Goal: Task Accomplishment & Management: Manage account settings

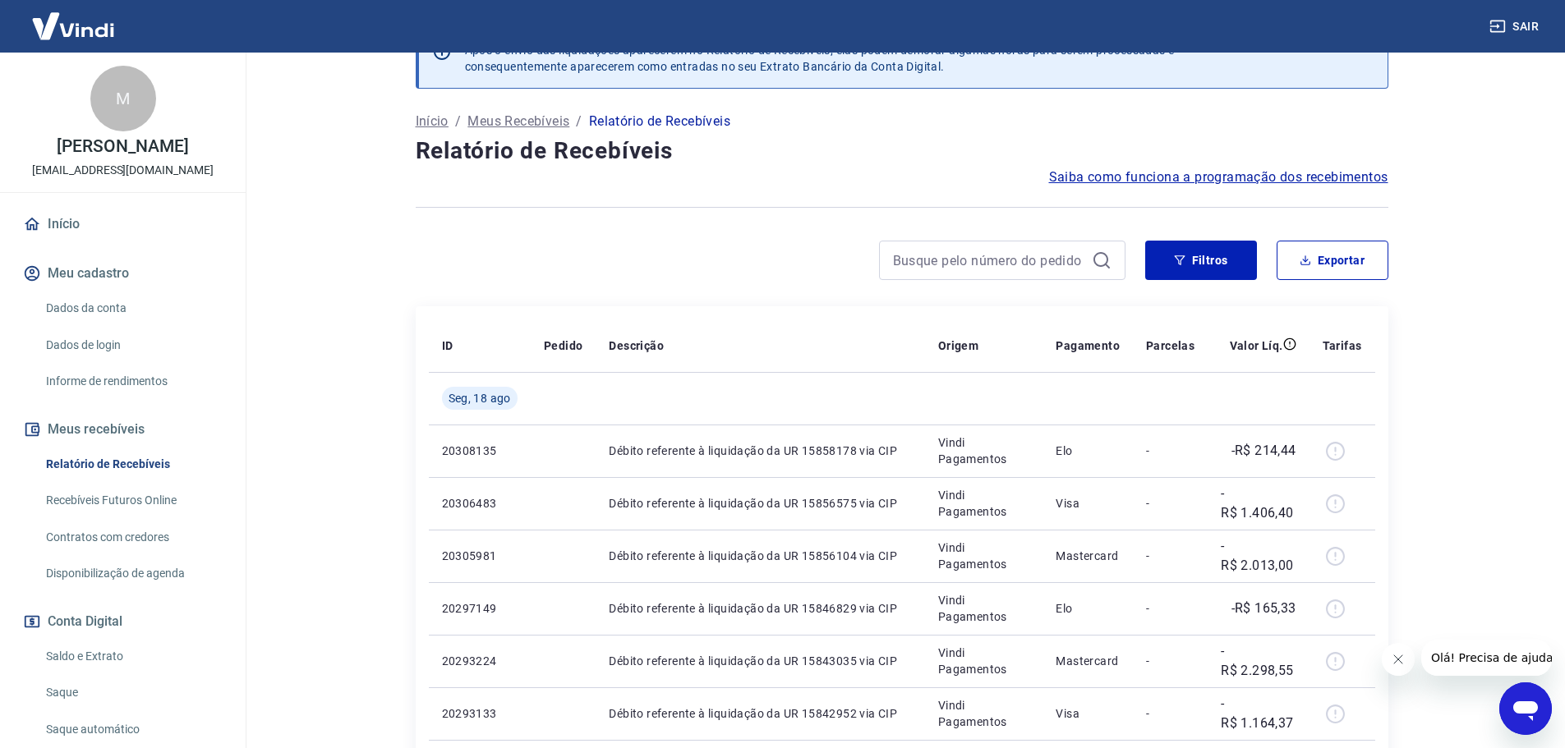
scroll to position [82, 0]
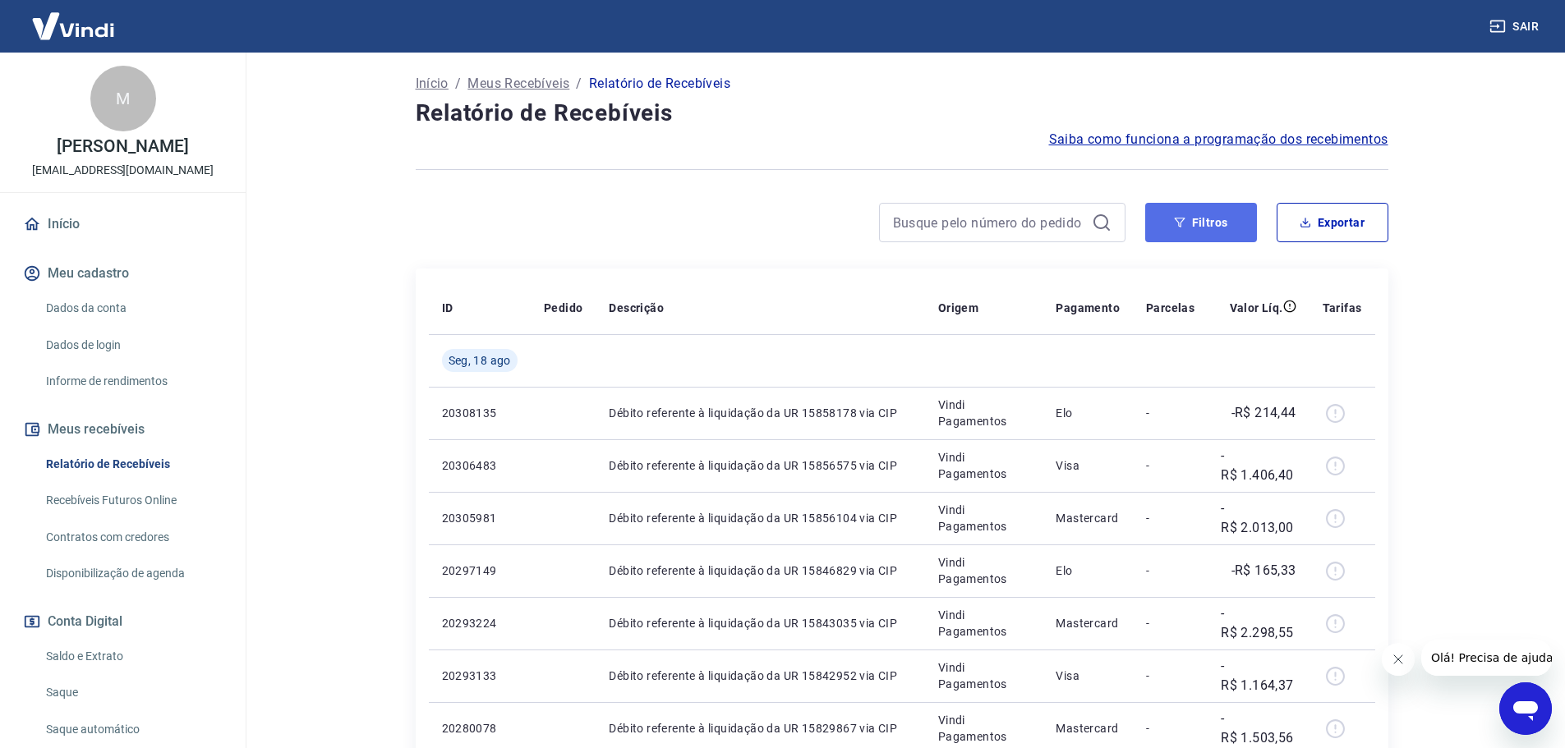
click at [1205, 214] on button "Filtros" at bounding box center [1201, 222] width 112 height 39
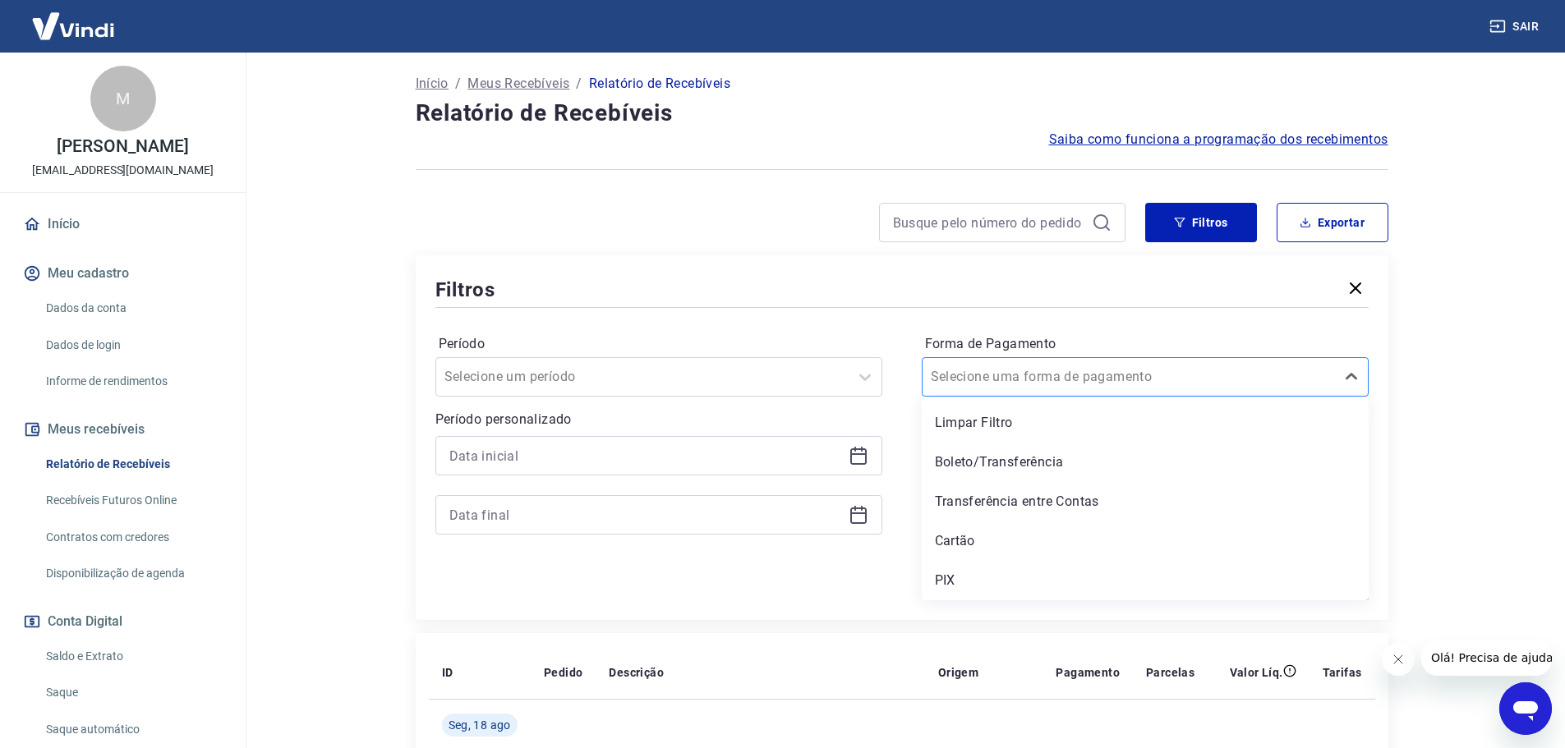
click at [1184, 363] on div "Selecione uma forma de pagamento" at bounding box center [1128, 377] width 412 height 30
drag, startPoint x: 989, startPoint y: 546, endPoint x: 561, endPoint y: 451, distance: 438.4
click at [989, 545] on div "Cartão" at bounding box center [1144, 541] width 447 height 33
click at [561, 451] on input at bounding box center [645, 455] width 393 height 25
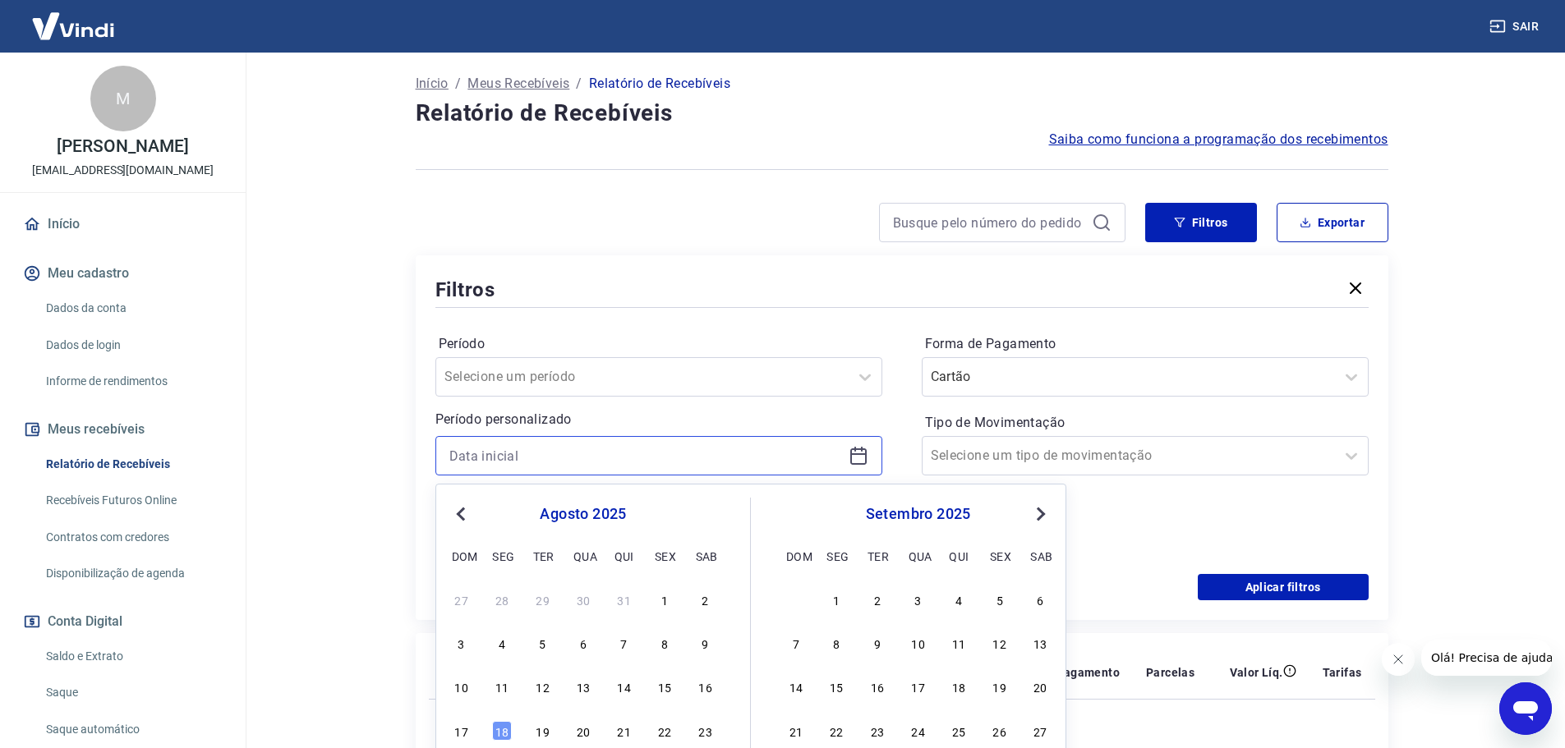
scroll to position [246, 0]
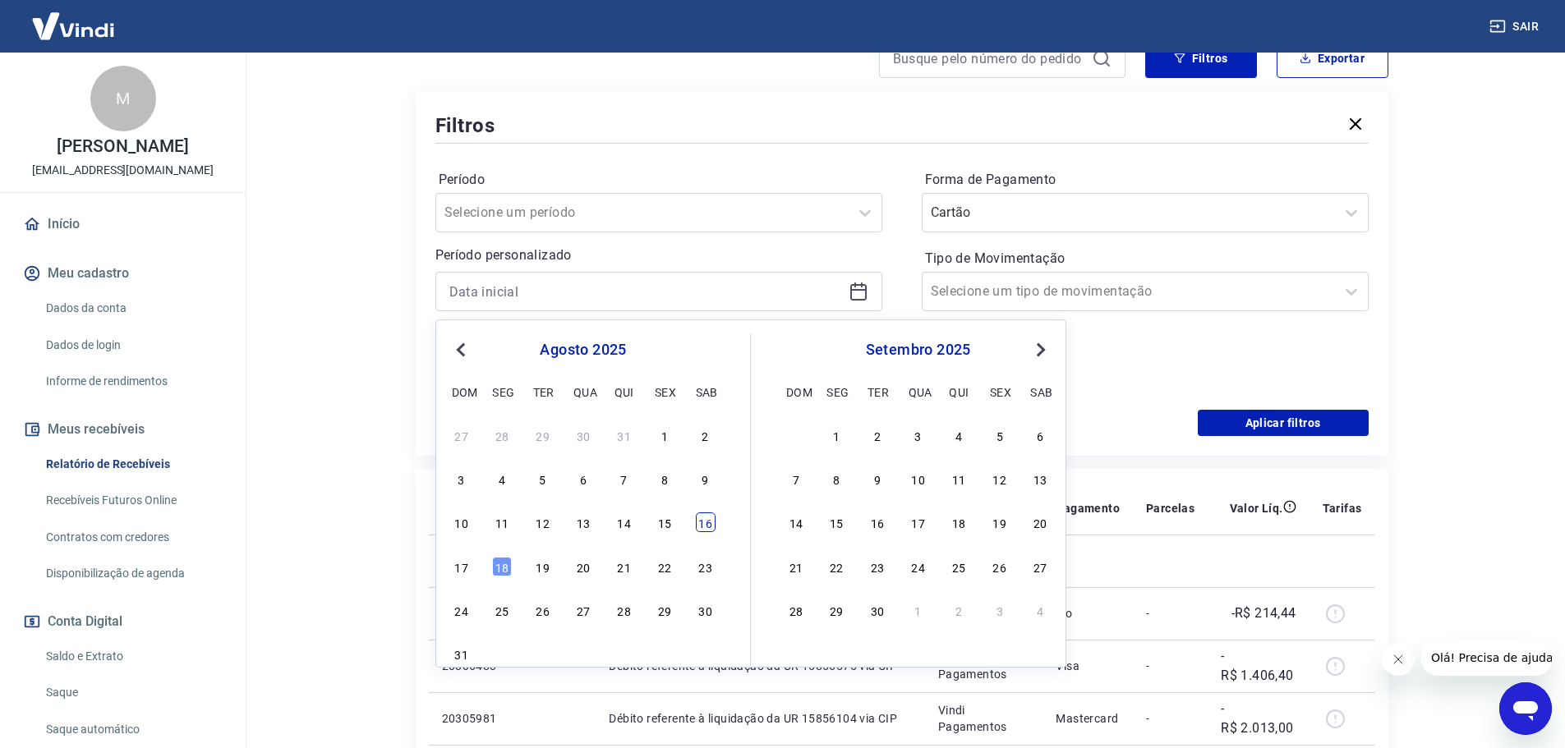
click at [700, 522] on div "16" at bounding box center [706, 522] width 20 height 20
type input "[DATE]"
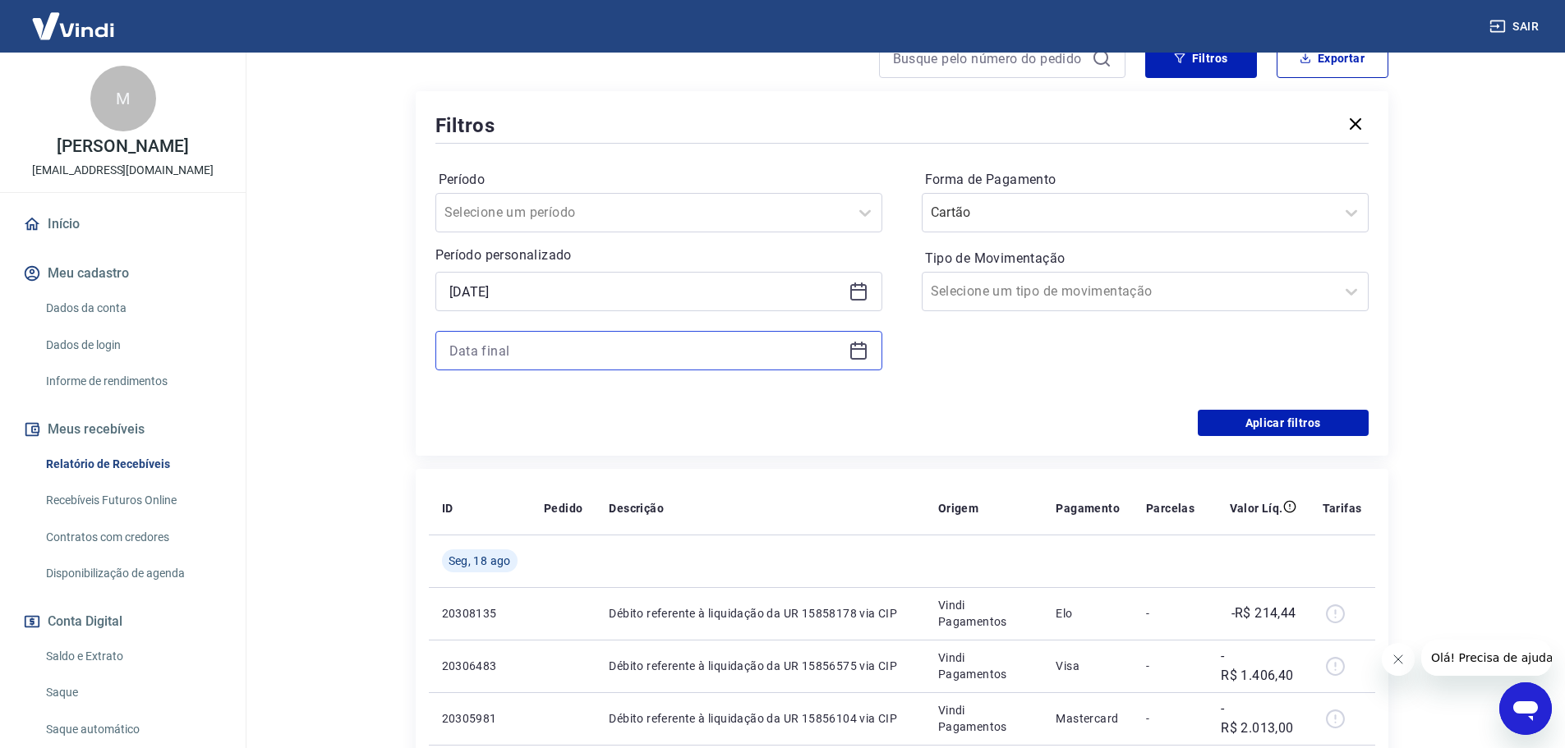
click at [521, 354] on input at bounding box center [645, 350] width 393 height 25
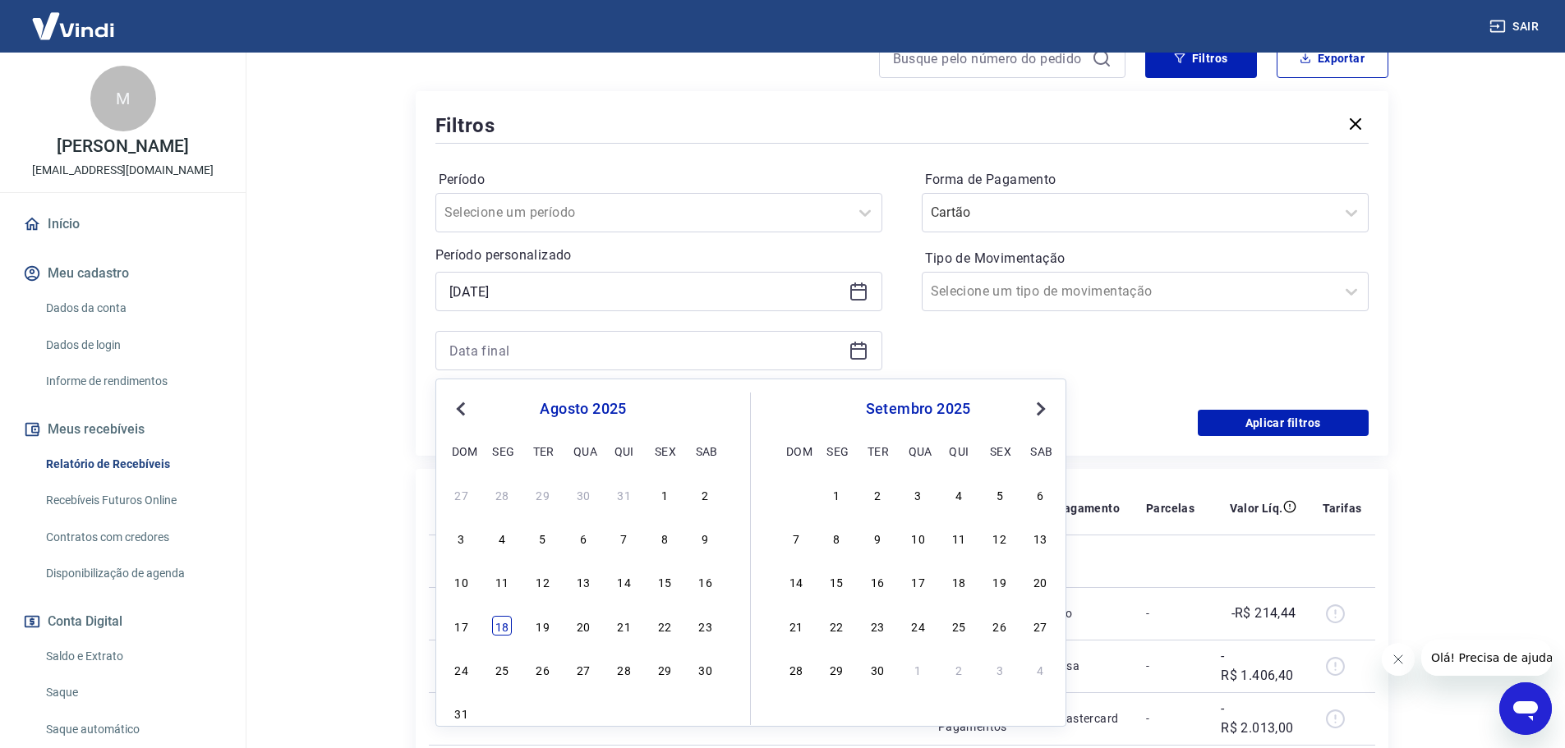
click at [505, 621] on div "18" at bounding box center [502, 626] width 20 height 20
type input "[DATE]"
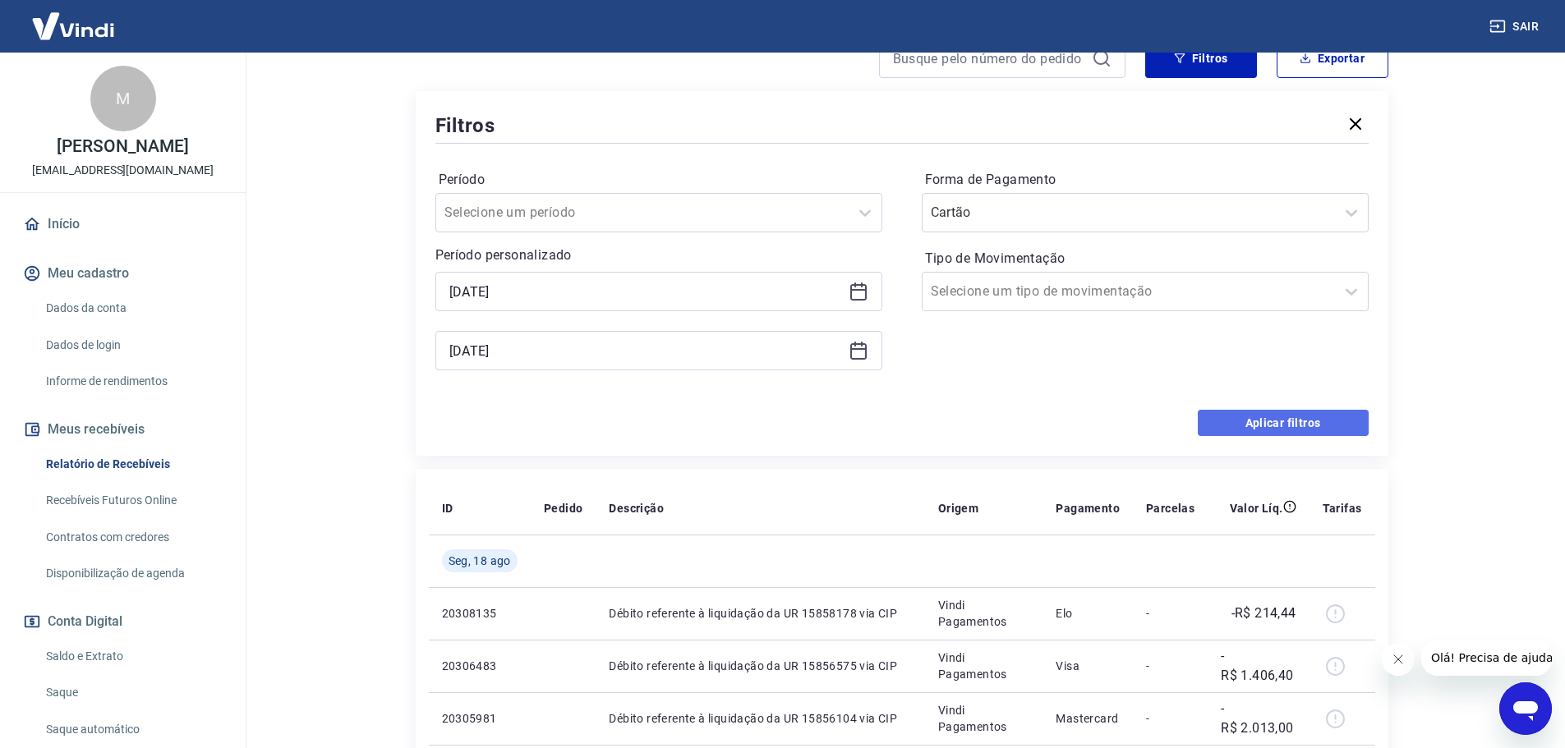
click at [1297, 418] on button "Aplicar filtros" at bounding box center [1282, 423] width 171 height 26
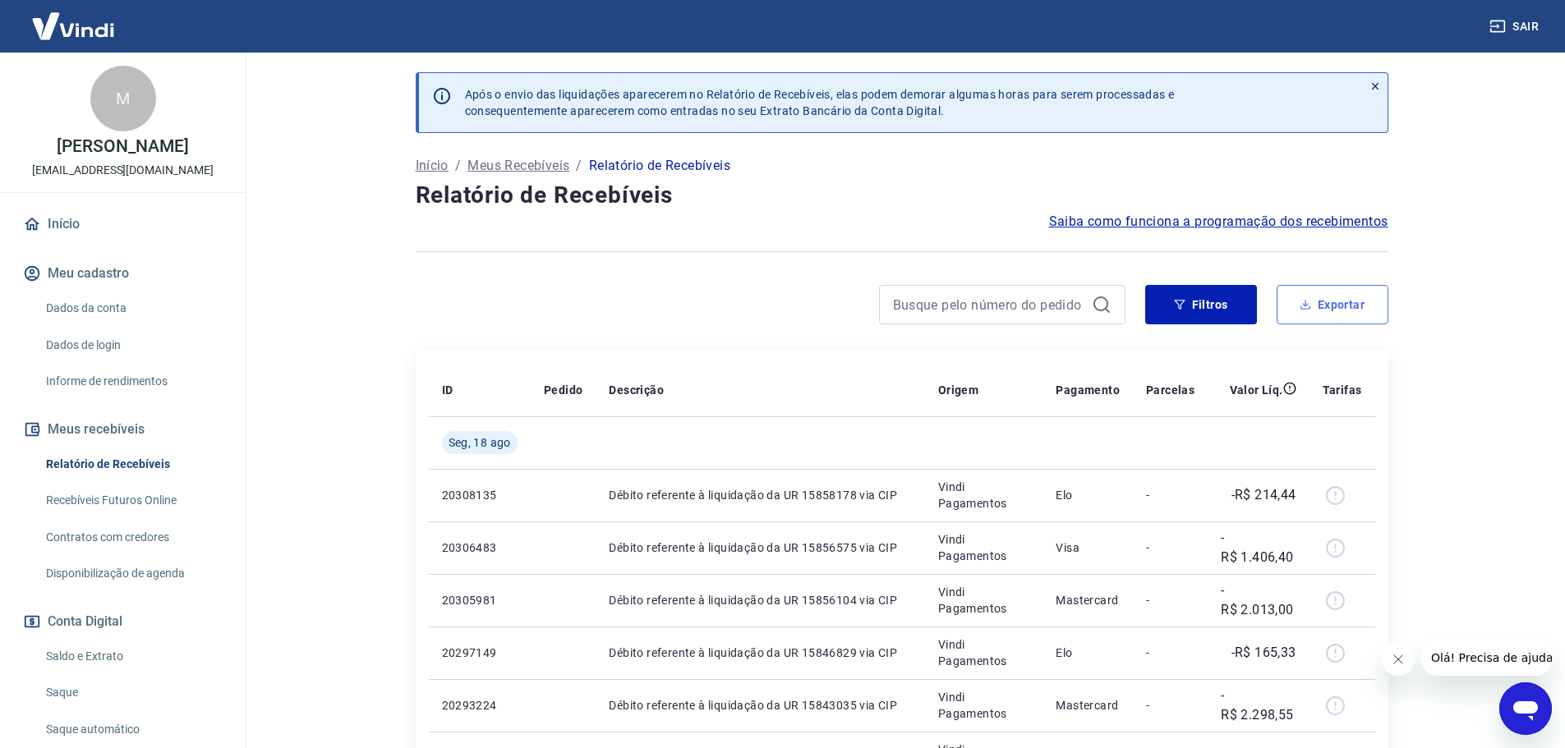
click at [1338, 304] on button "Exportar" at bounding box center [1332, 304] width 112 height 39
type input "[DATE]"
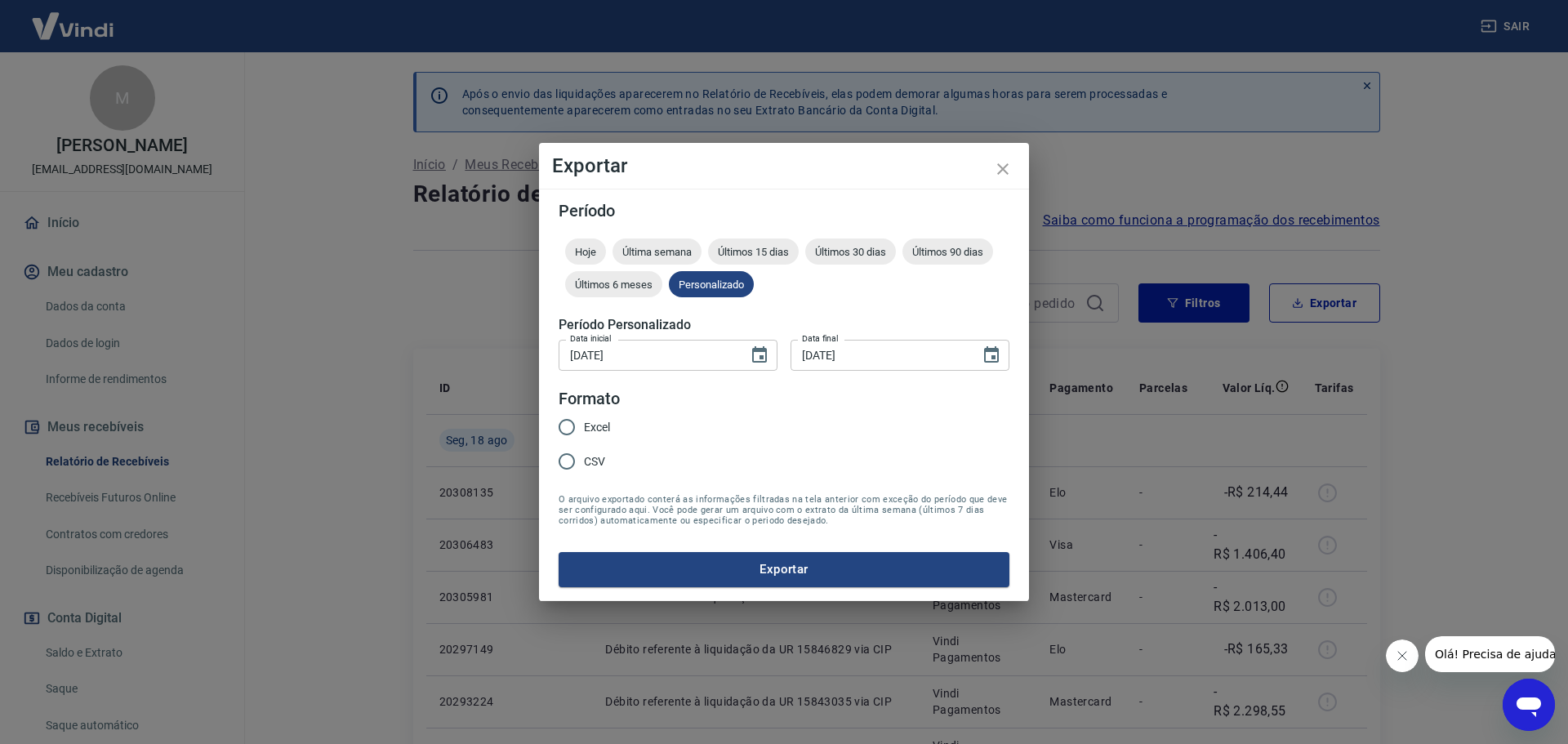
click at [580, 431] on input "Excel" at bounding box center [567, 427] width 34 height 34
radio input "true"
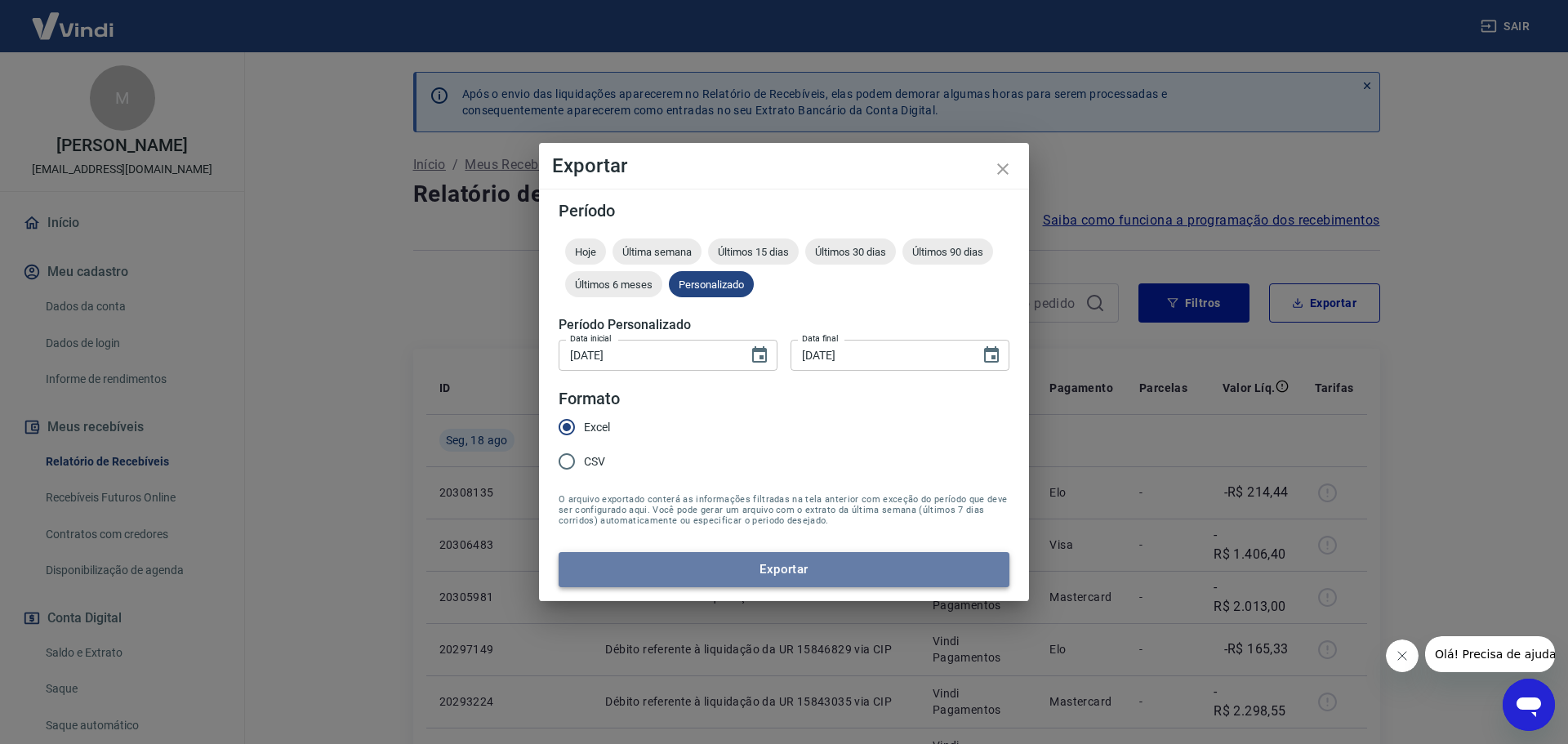
click at [664, 576] on button "Exportar" at bounding box center [784, 569] width 450 height 34
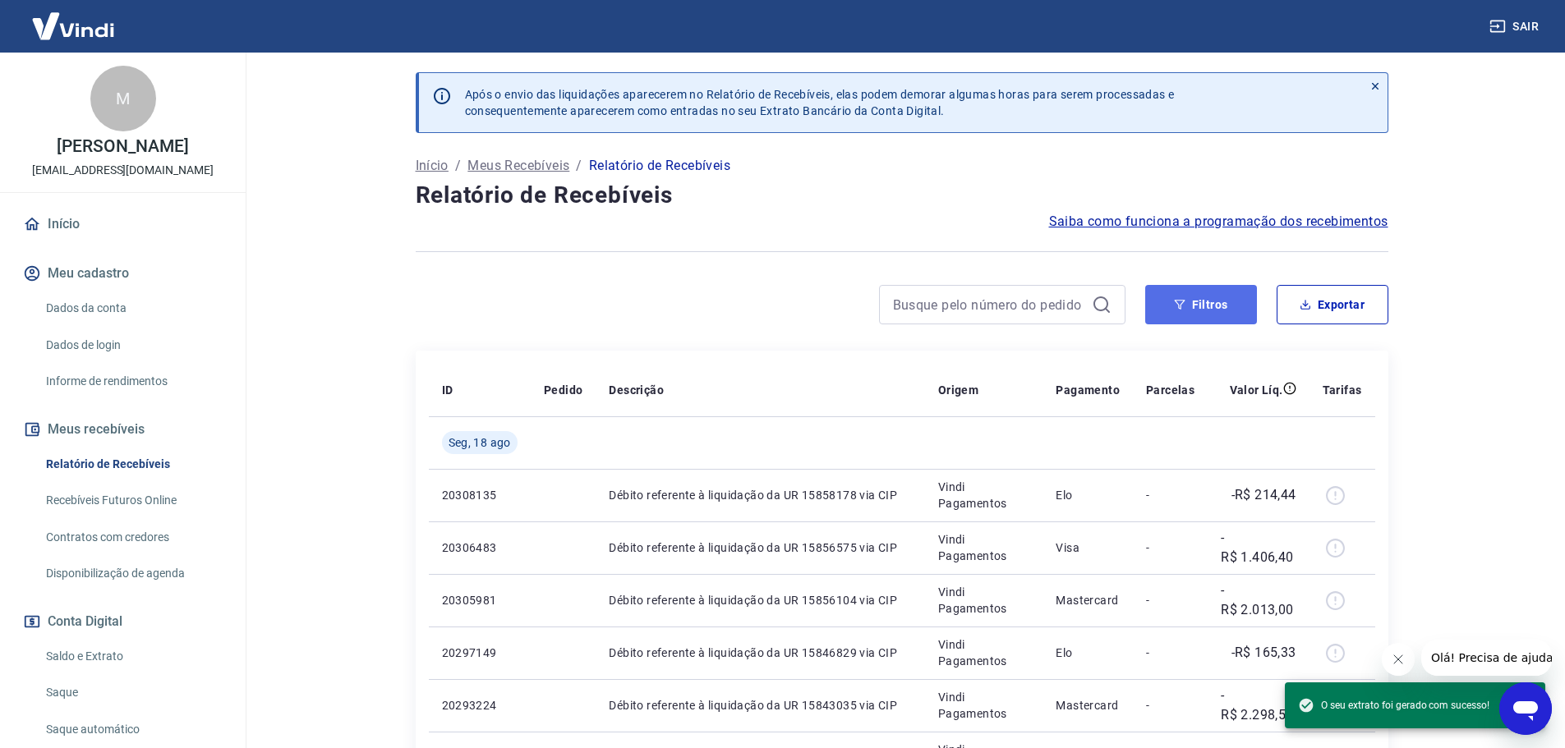
drag, startPoint x: 1222, startPoint y: 315, endPoint x: 1202, endPoint y: 308, distance: 21.6
click at [1222, 315] on button "Filtros" at bounding box center [1201, 304] width 112 height 39
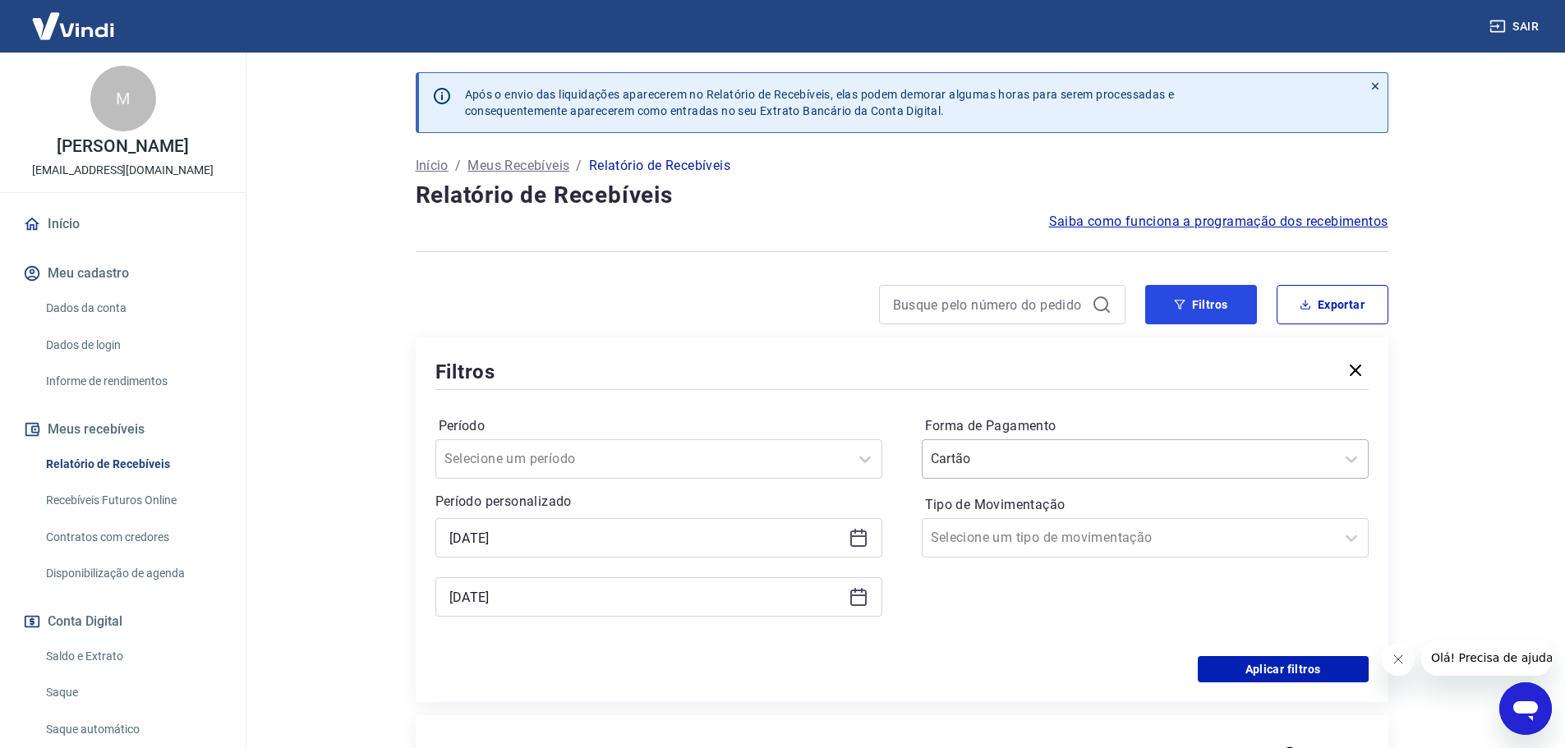
scroll to position [164, 0]
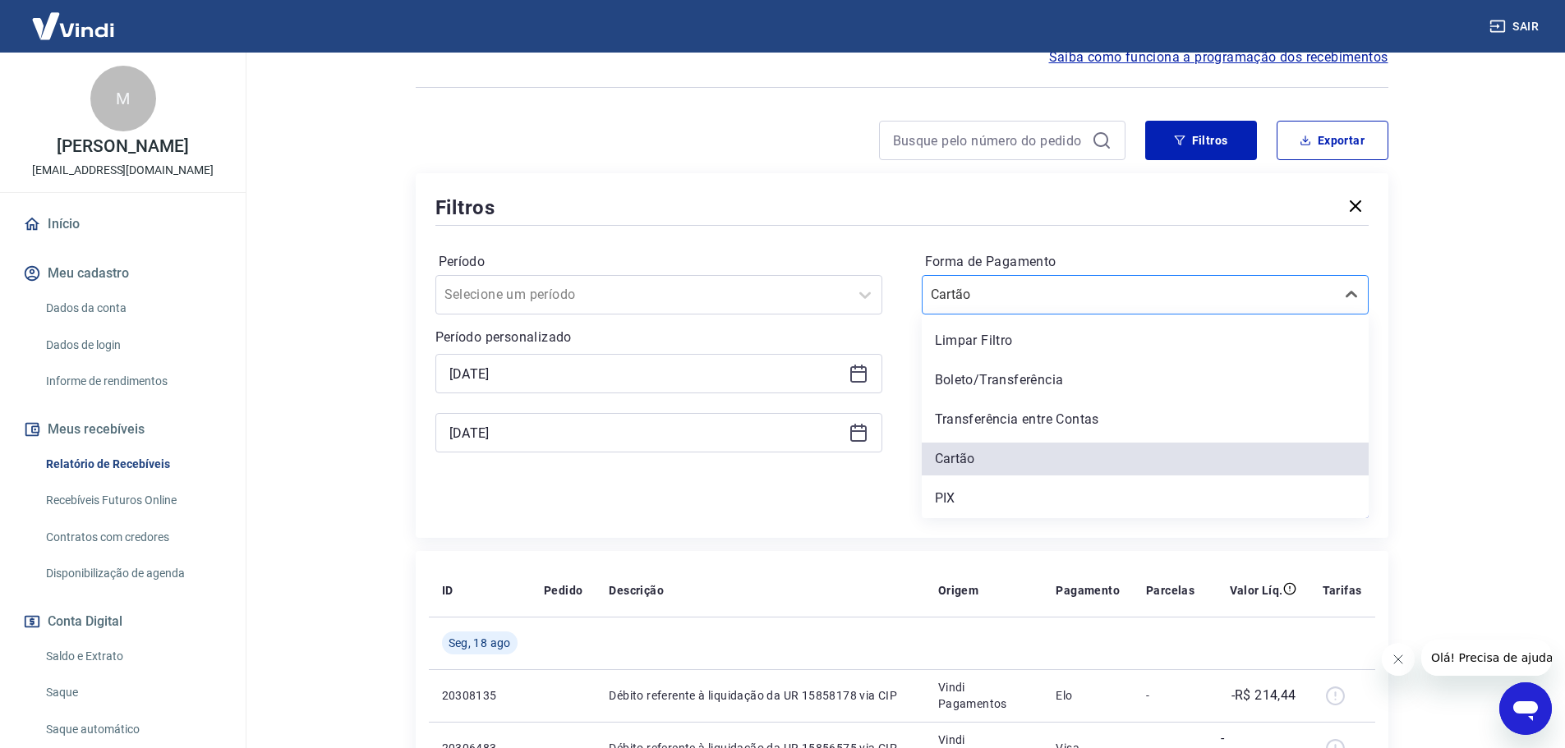
click at [1107, 289] on div at bounding box center [1128, 294] width 396 height 23
click at [971, 501] on div "PIX" at bounding box center [1144, 498] width 447 height 33
click at [609, 361] on input "[DATE]" at bounding box center [645, 373] width 393 height 25
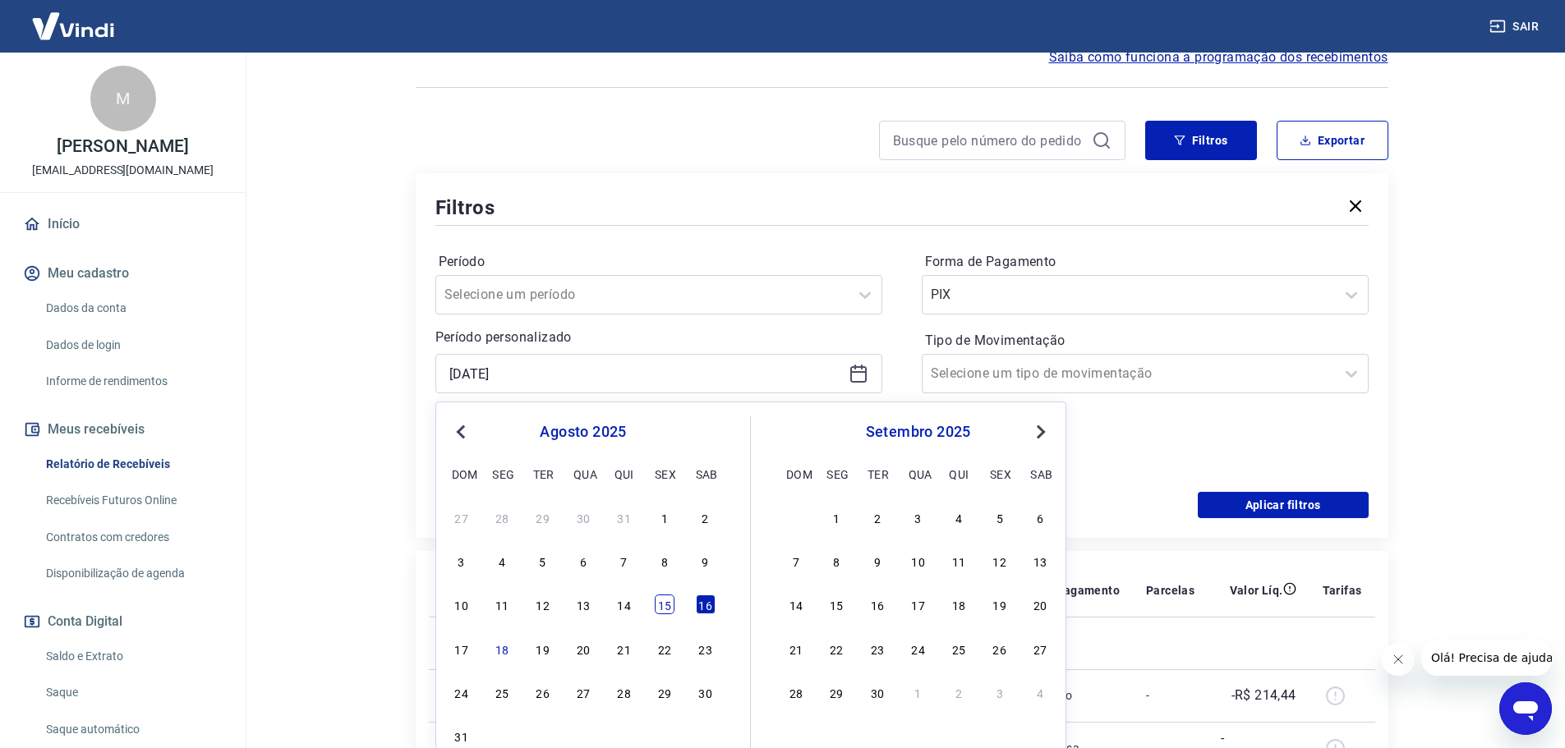
click at [672, 603] on div "15" at bounding box center [665, 605] width 20 height 20
type input "[DATE]"
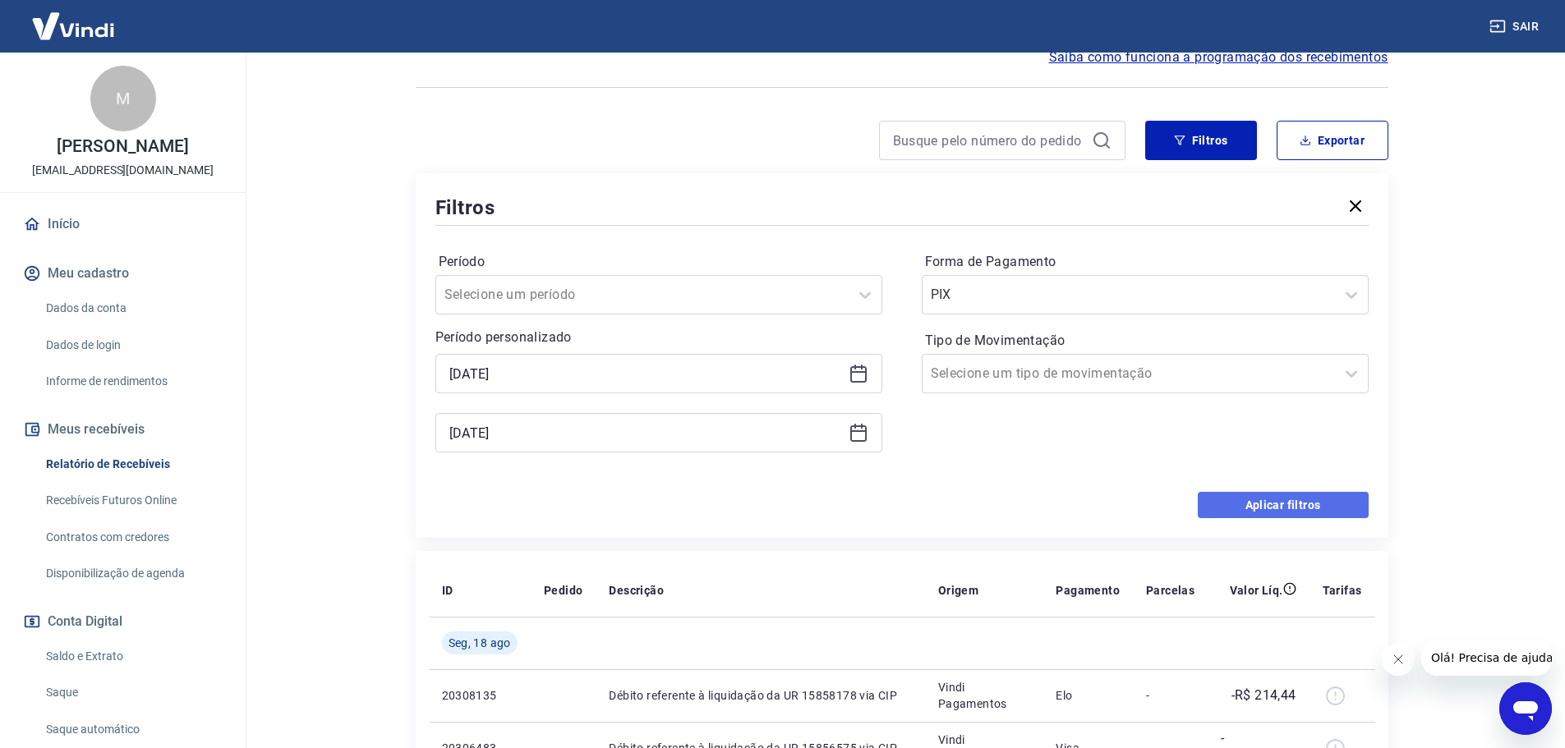
click at [1343, 494] on button "Aplicar filtros" at bounding box center [1282, 505] width 171 height 26
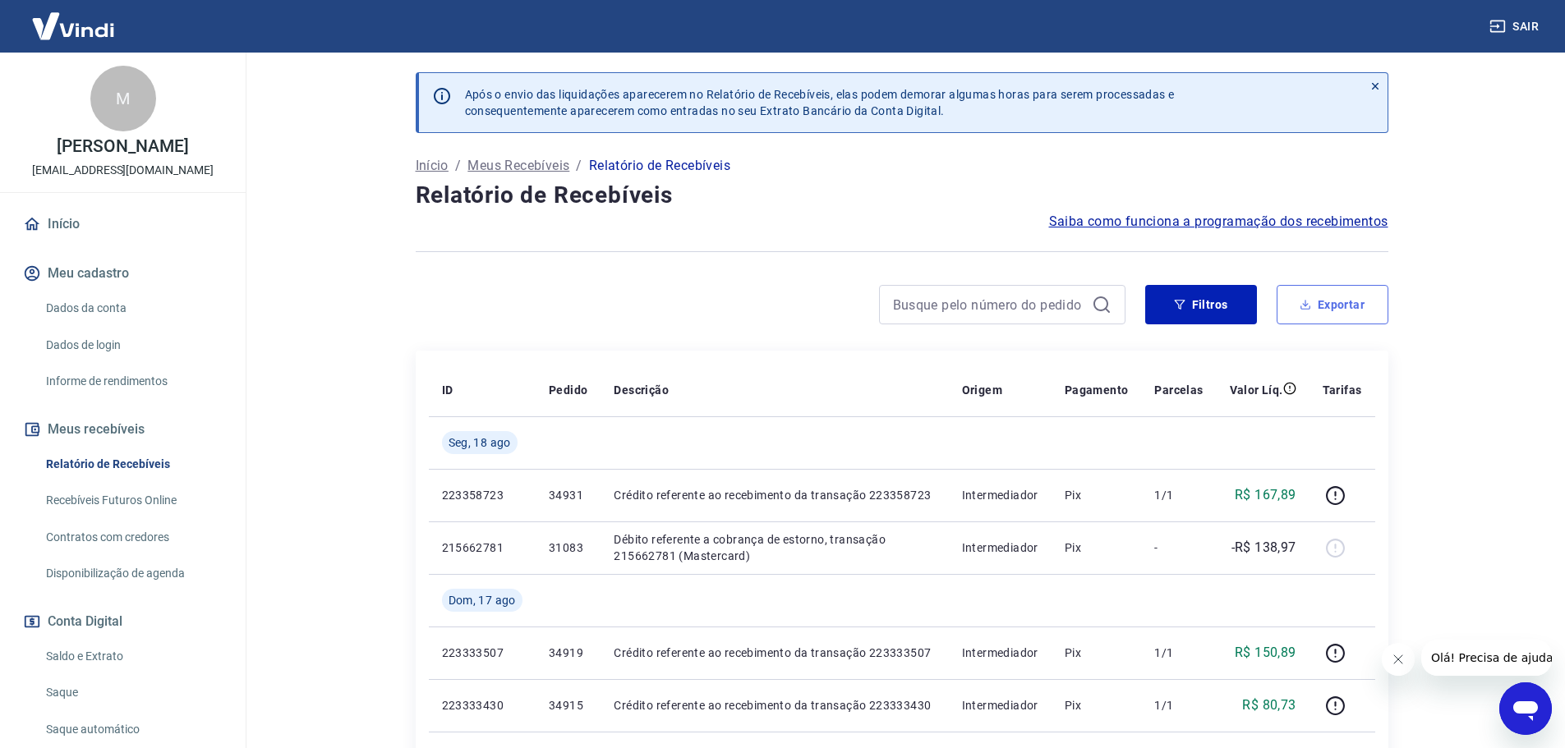
click at [1335, 307] on button "Exportar" at bounding box center [1332, 304] width 112 height 39
type input "[DATE]"
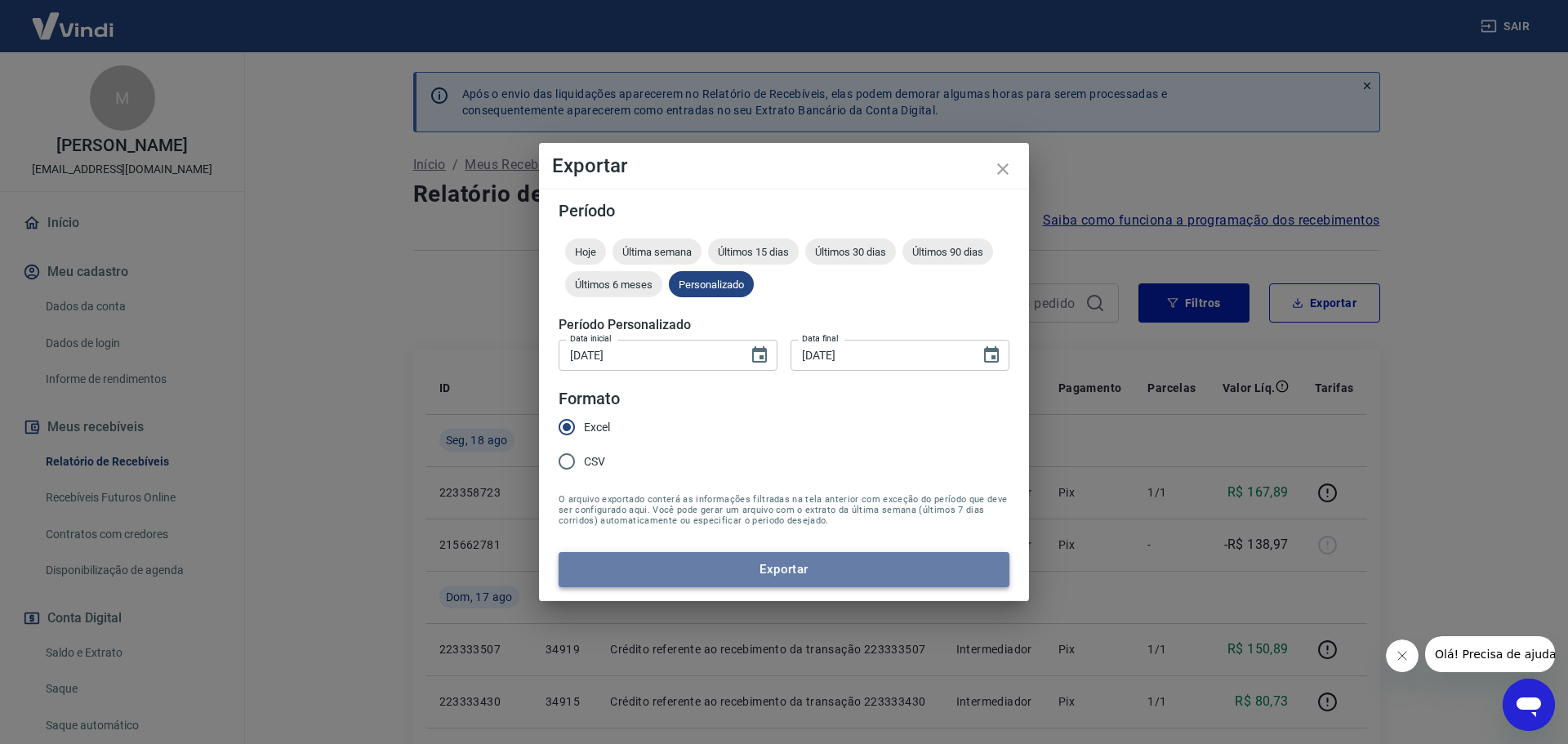
click at [714, 578] on button "Exportar" at bounding box center [784, 569] width 450 height 34
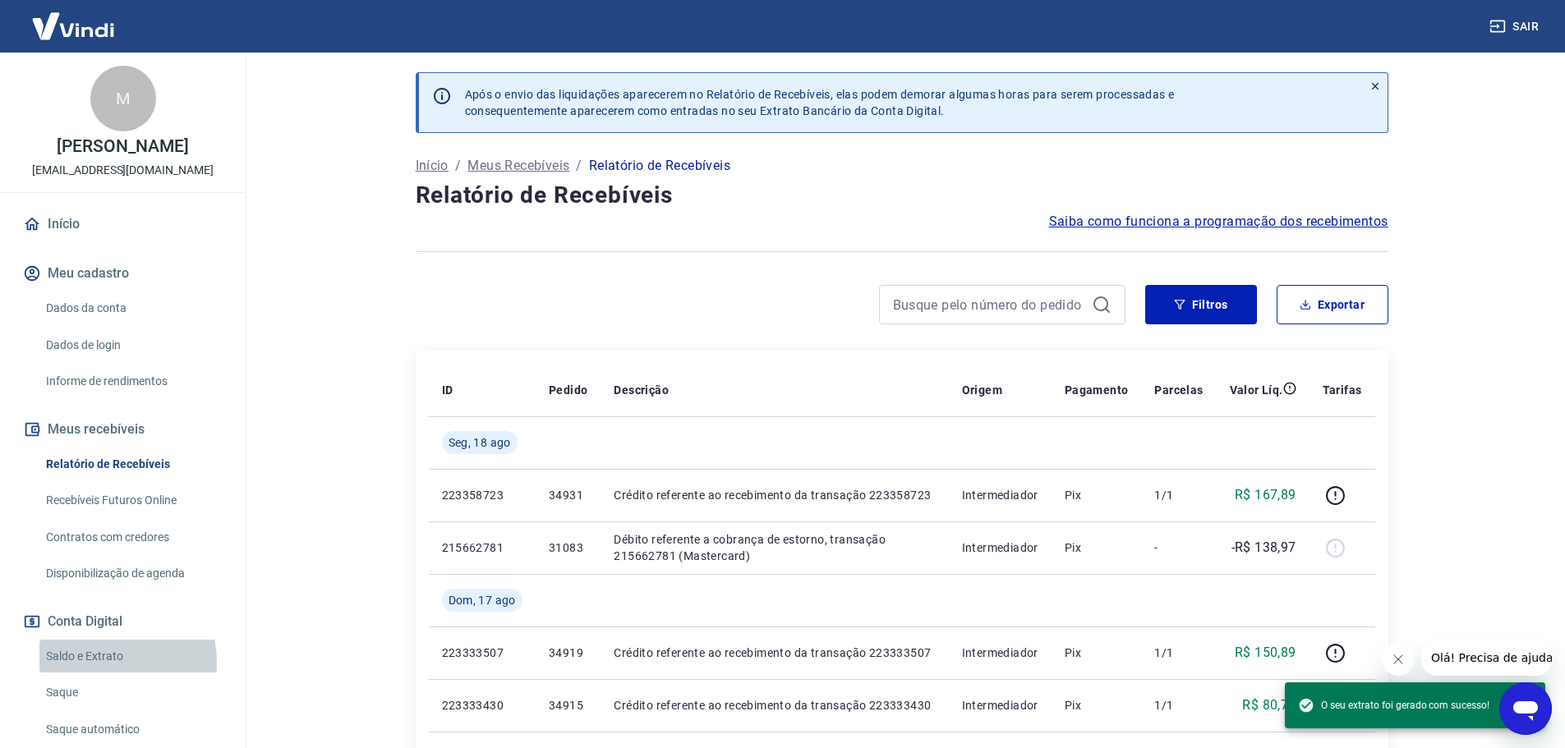
click at [78, 664] on link "Saldo e Extrato" at bounding box center [132, 657] width 186 height 34
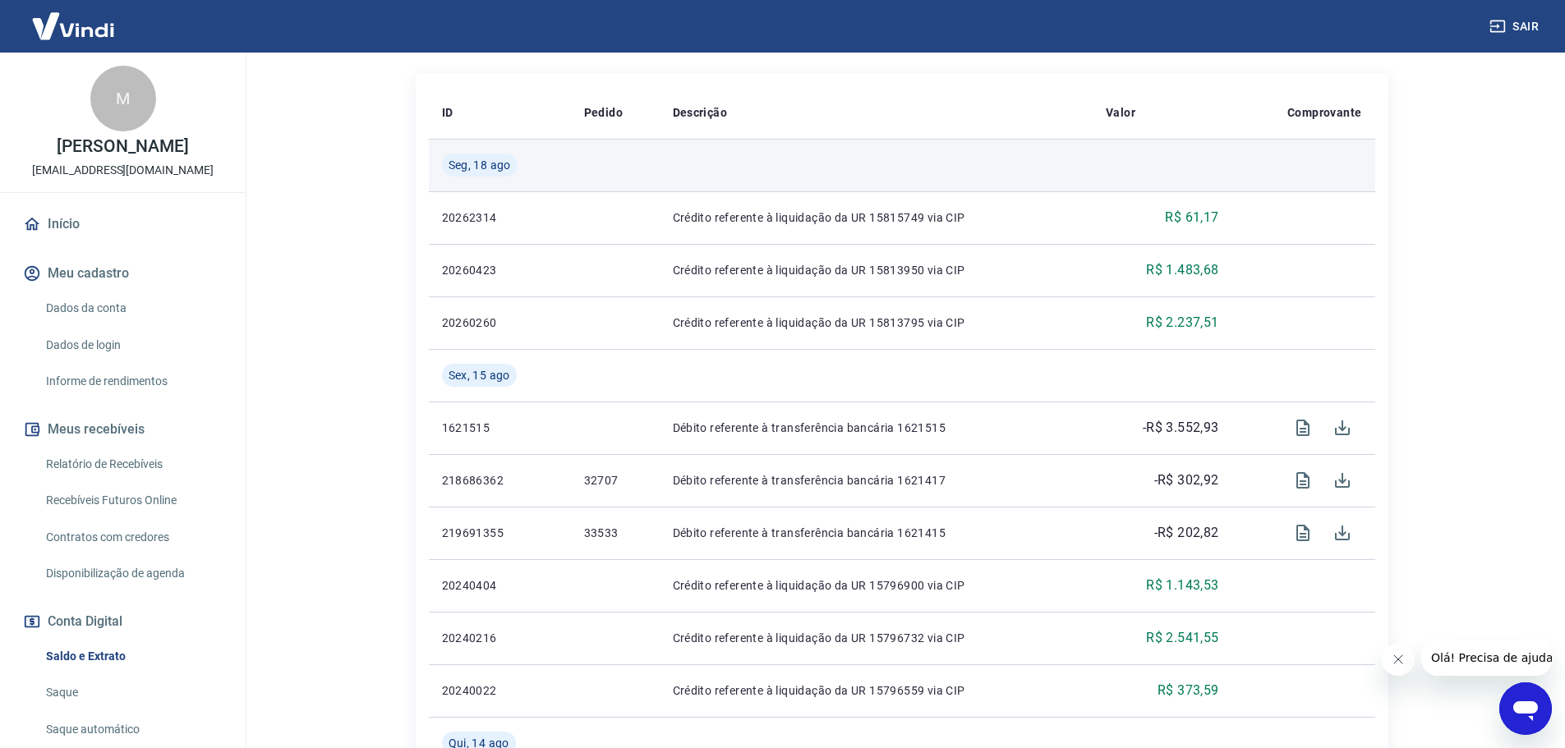
scroll to position [411, 0]
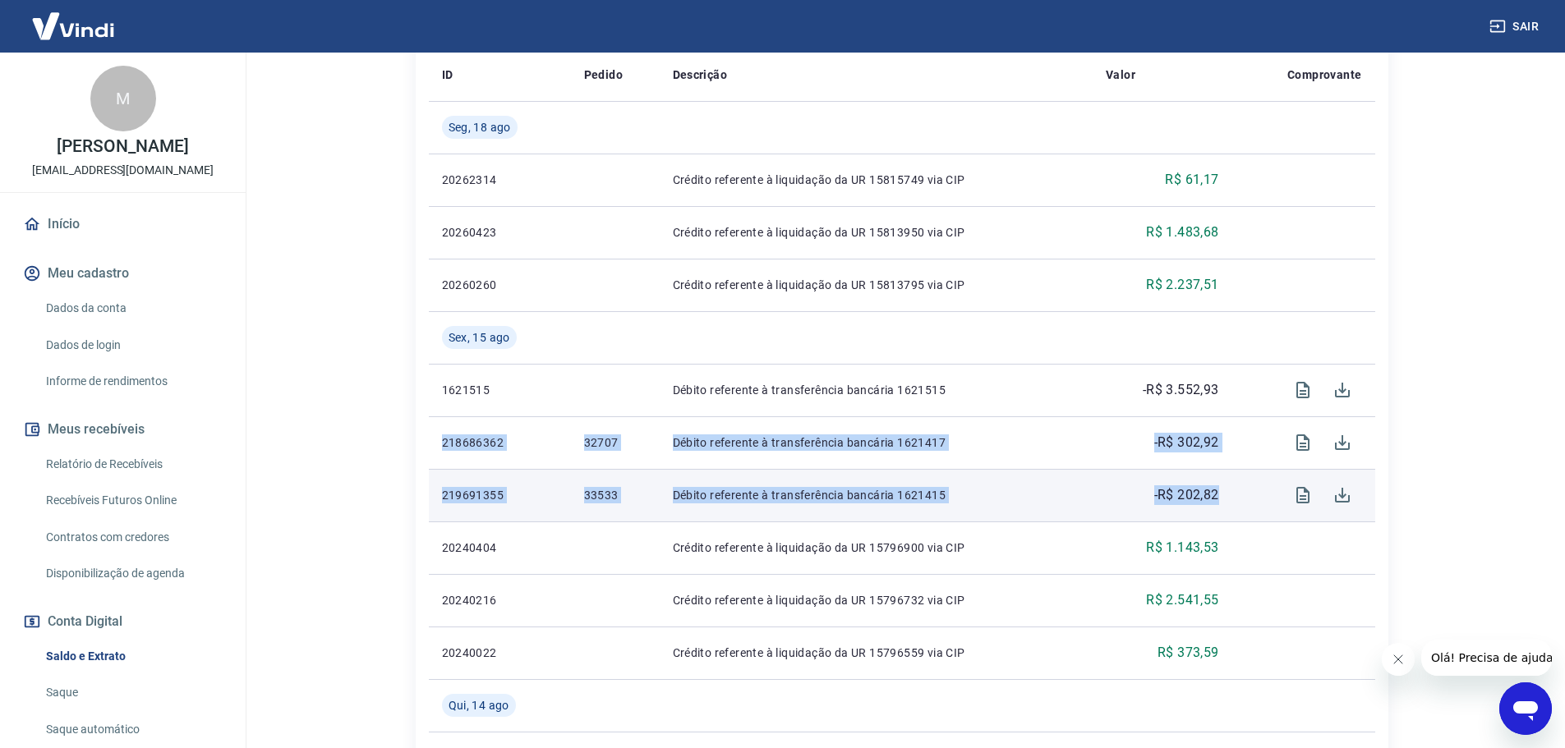
drag, startPoint x: 436, startPoint y: 434, endPoint x: 1225, endPoint y: 485, distance: 790.8
click at [1225, 485] on tbody "[DATE] 20262314 Crédito referente à liquidação da UR 15815749 via CIP R$ 61,17 …" at bounding box center [902, 731] width 946 height 1261
copy tbody "218686362 32707 Débito referente à transferência bancária 1621417 -R$ 302,92 21…"
